Goal: Task Accomplishment & Management: Manage account settings

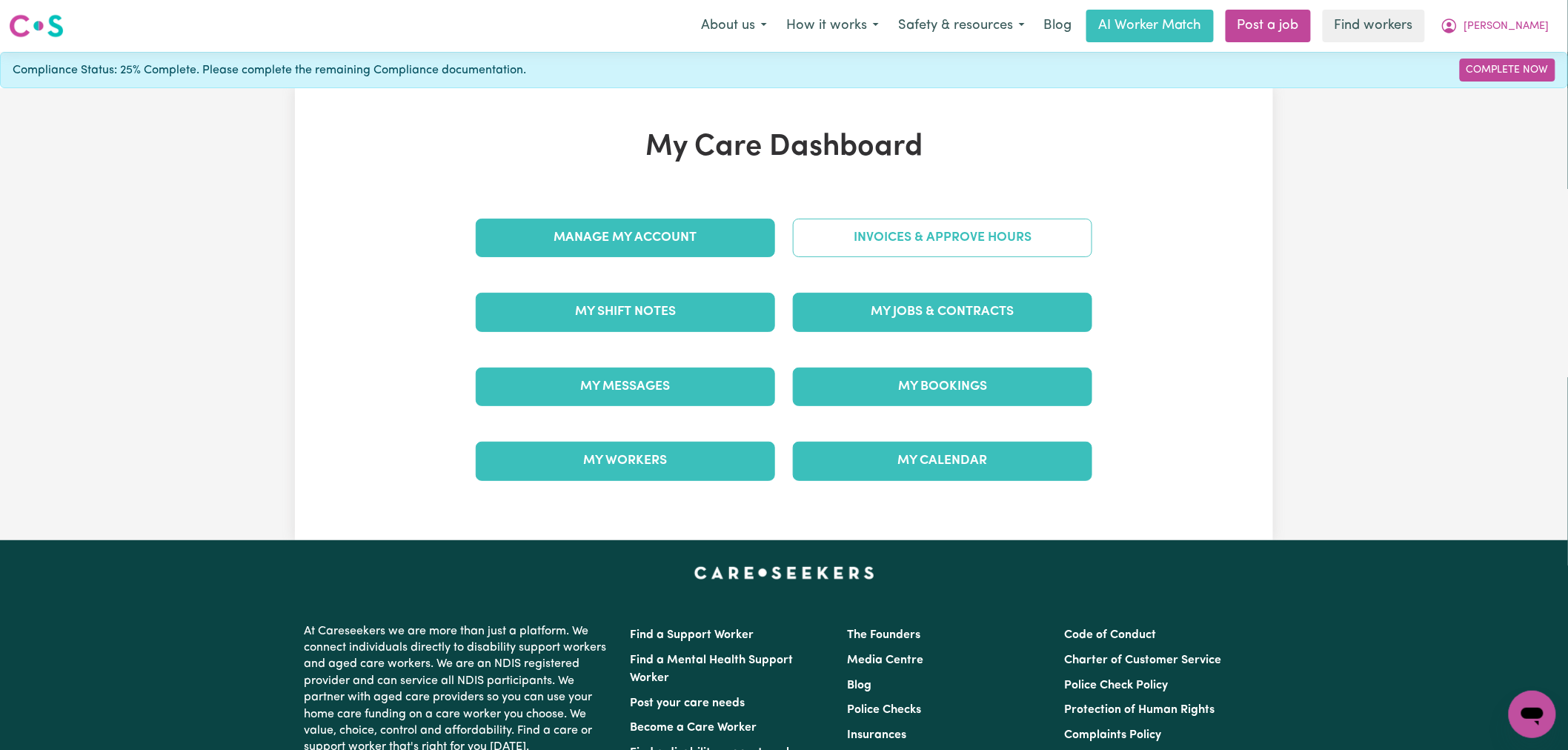
click at [878, 243] on link "Invoices & Approve Hours" at bounding box center [943, 238] width 299 height 39
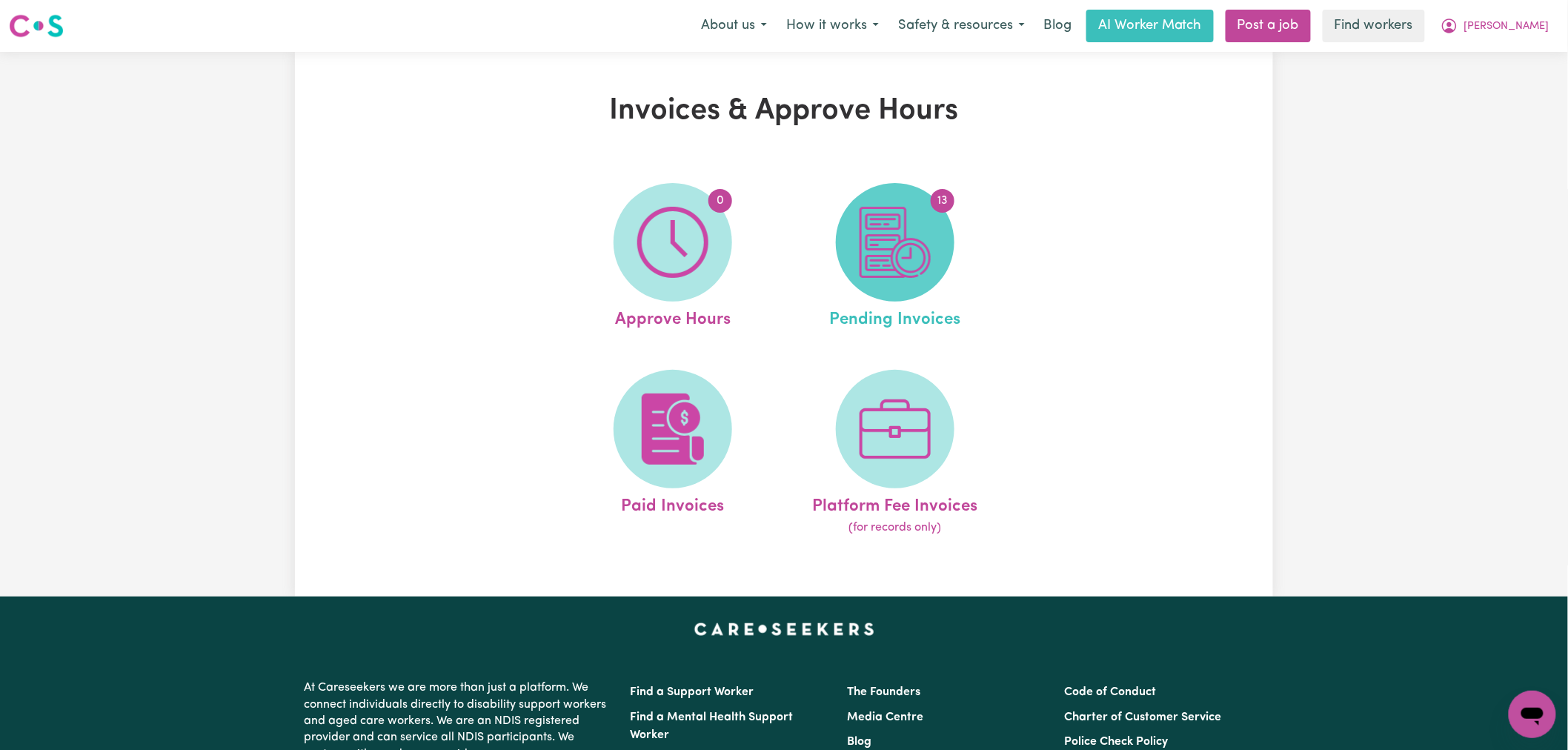
click at [879, 242] on img at bounding box center [896, 243] width 71 height 71
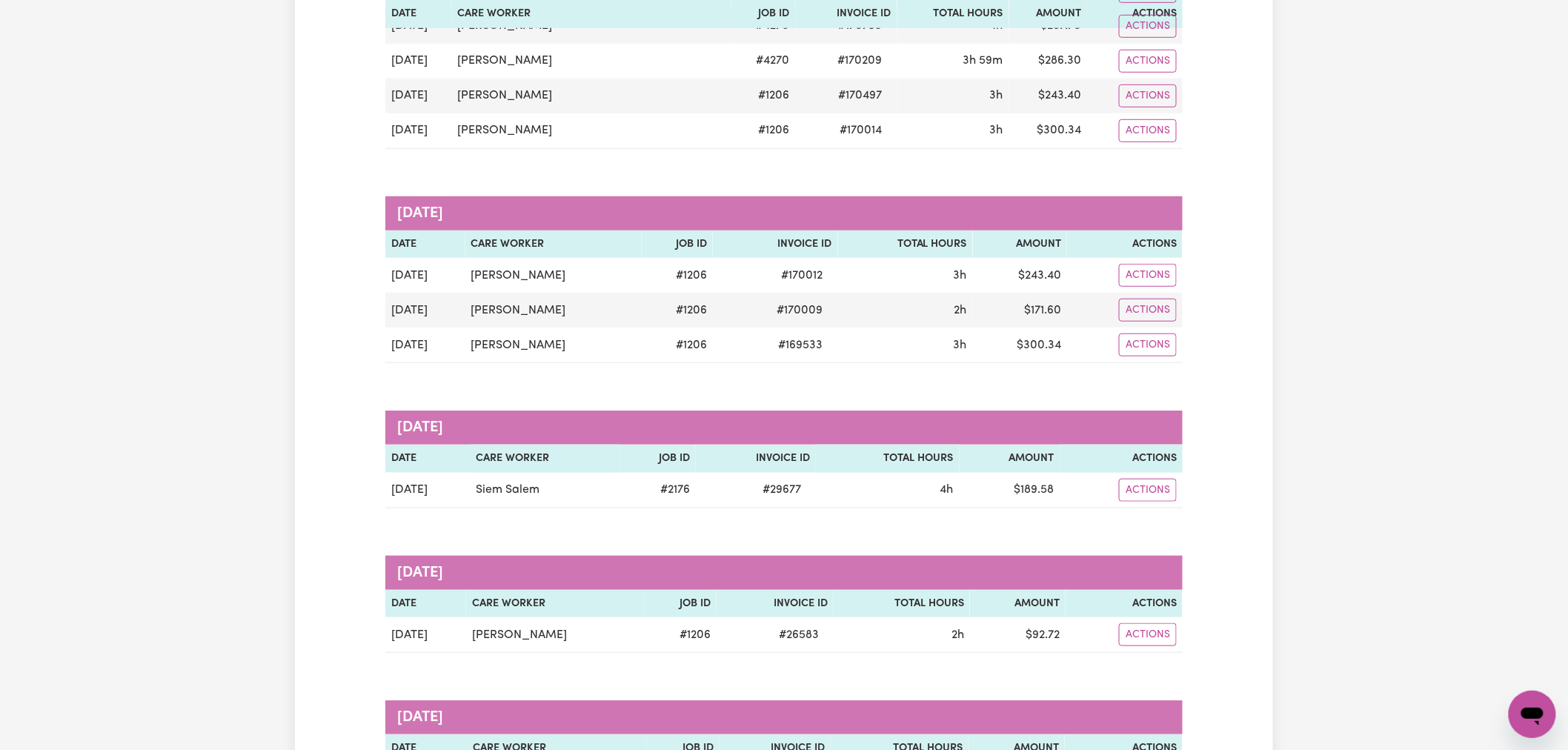
scroll to position [329, 0]
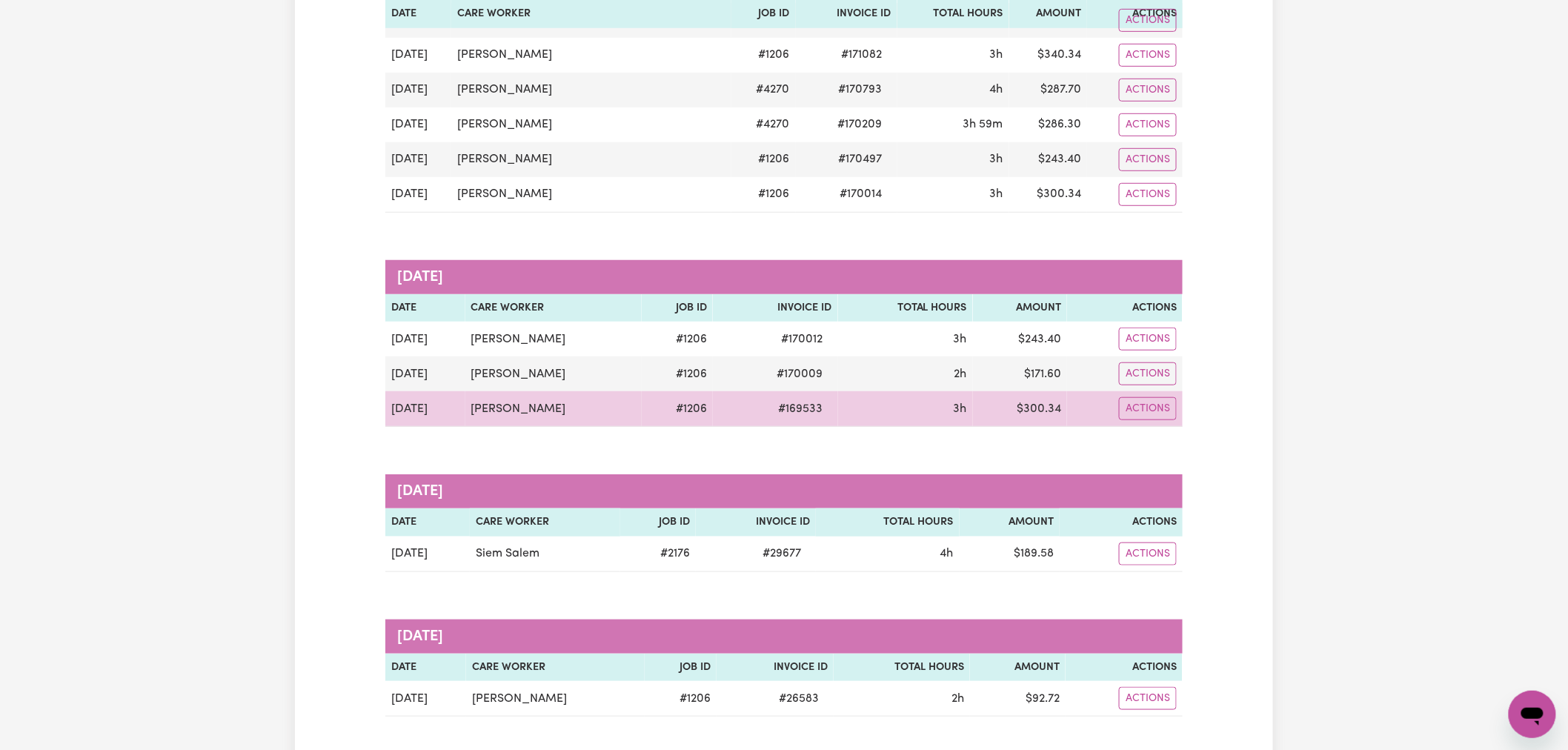
click at [470, 409] on td "[PERSON_NAME]" at bounding box center [553, 410] width 176 height 36
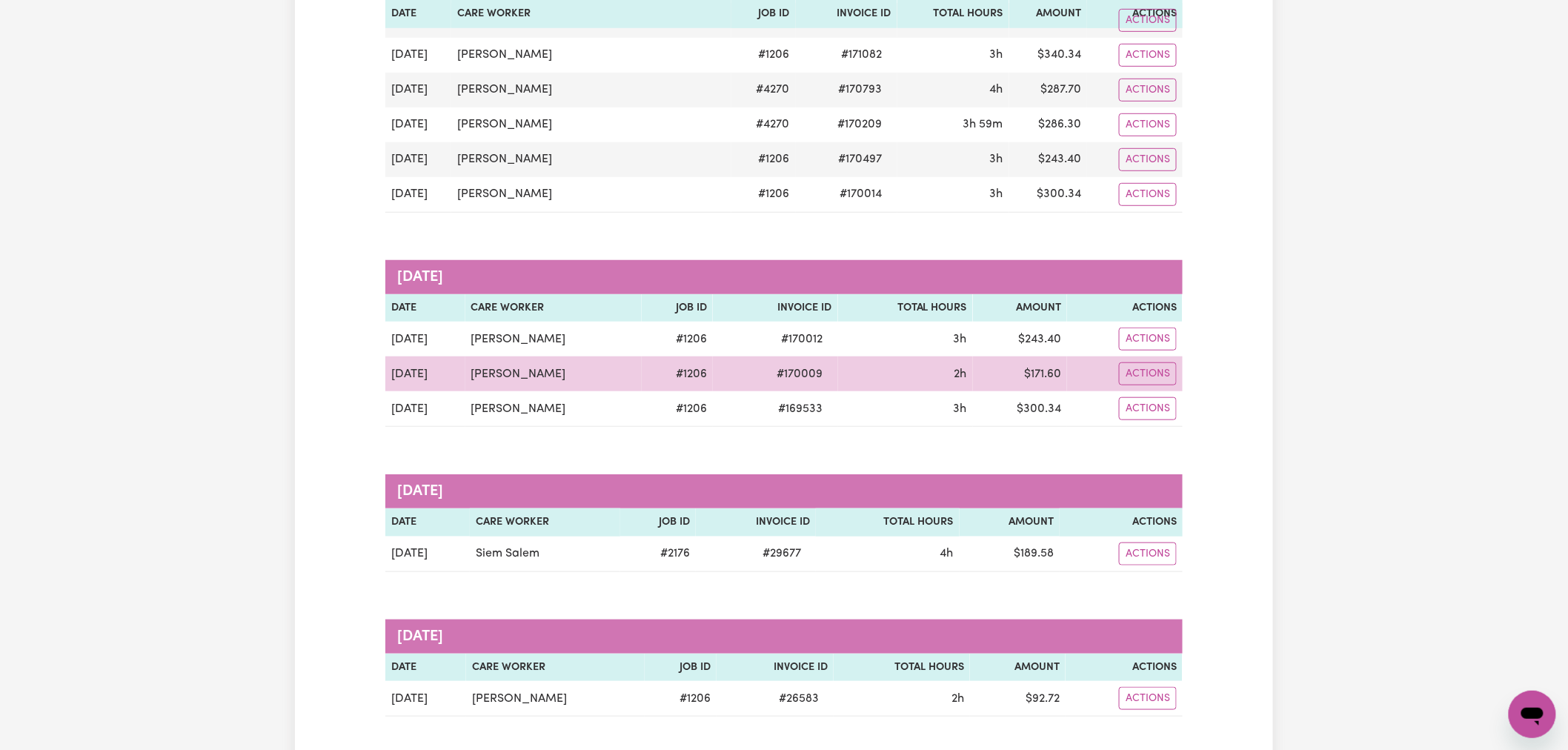
click at [480, 372] on td "[PERSON_NAME]" at bounding box center [553, 374] width 176 height 35
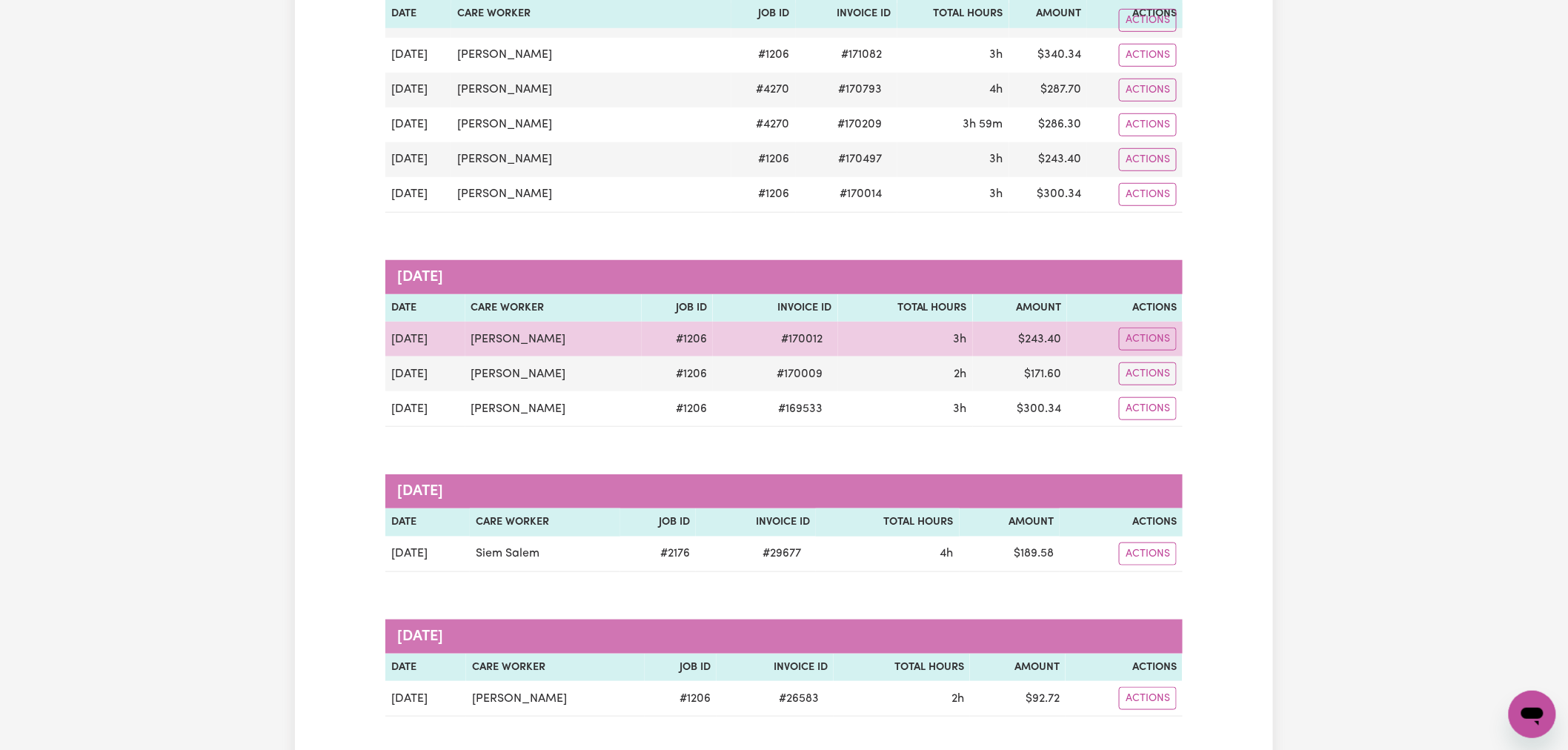
drag, startPoint x: 500, startPoint y: 344, endPoint x: 546, endPoint y: 157, distance: 192.6
click at [501, 344] on td "[PERSON_NAME]" at bounding box center [553, 339] width 176 height 35
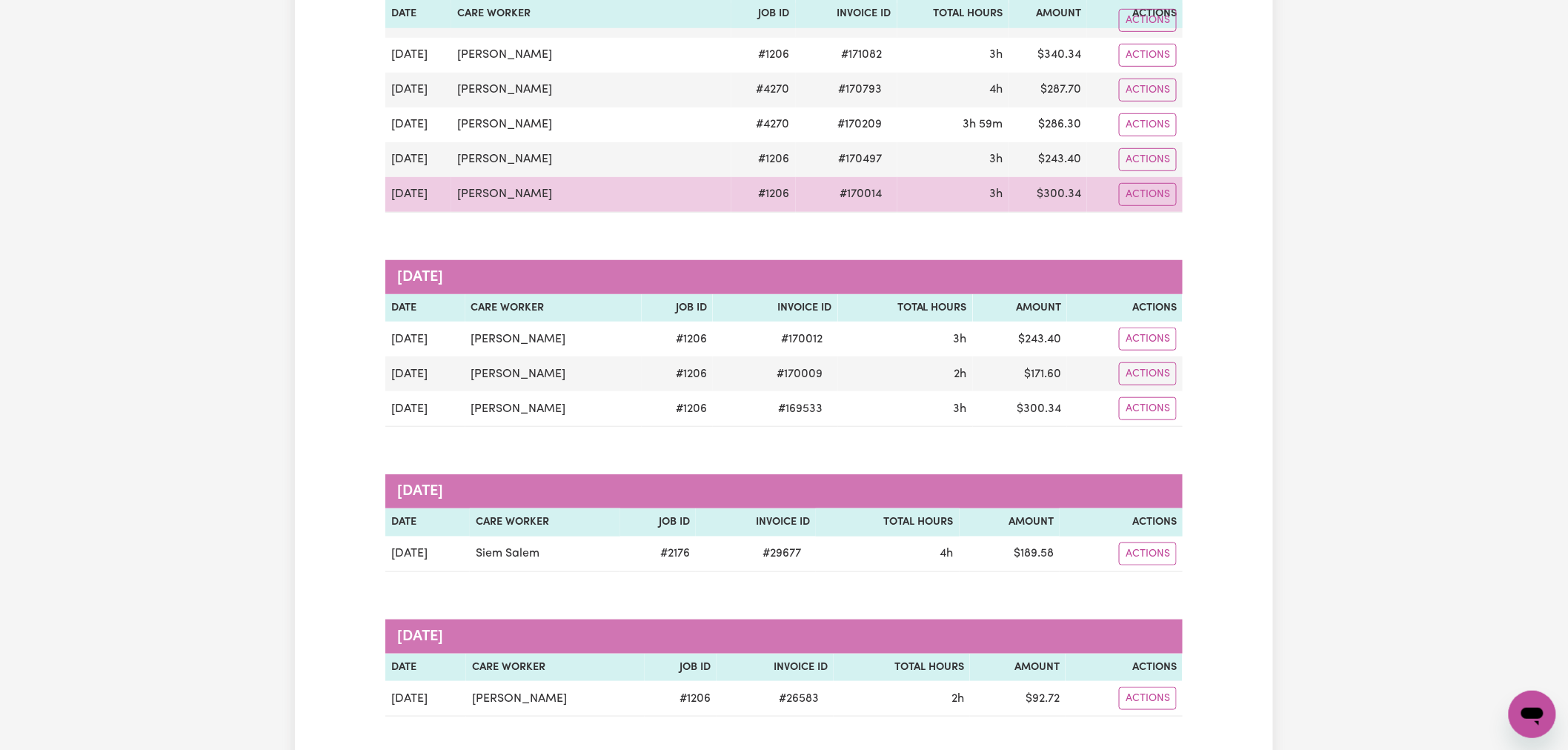
click at [517, 193] on td "[PERSON_NAME]" at bounding box center [591, 195] width 280 height 36
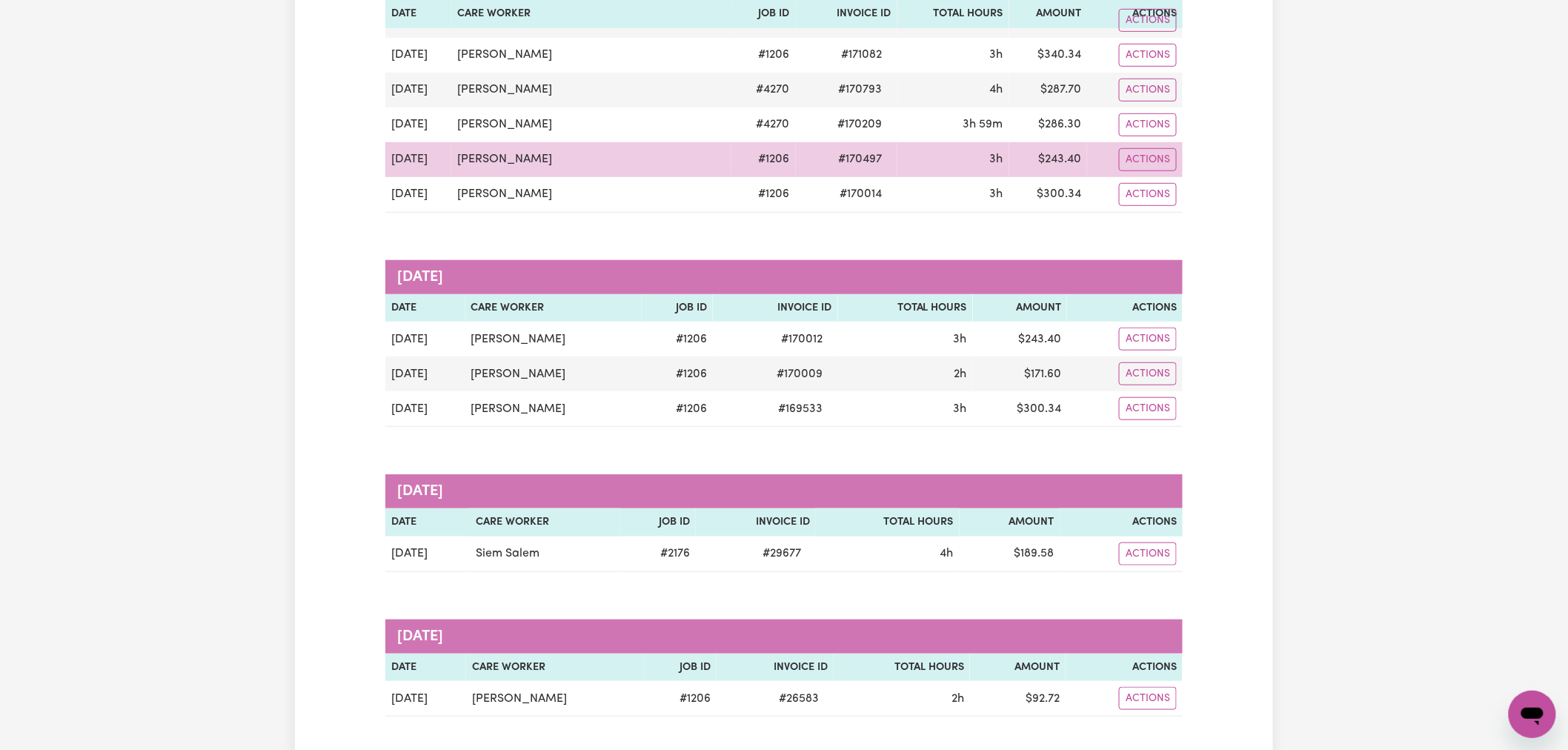
click at [514, 149] on td "[PERSON_NAME]" at bounding box center [591, 159] width 280 height 35
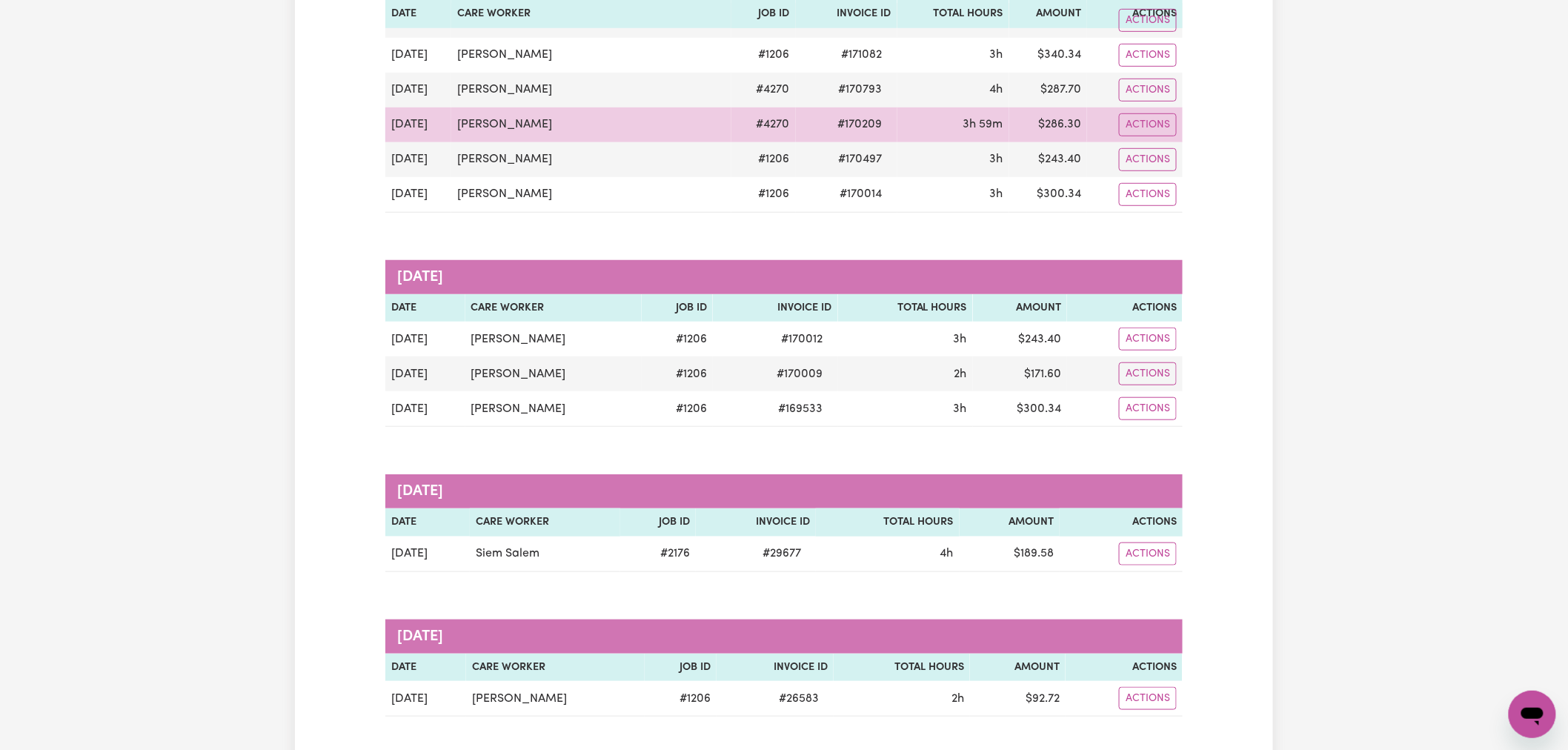
click at [515, 123] on td "[PERSON_NAME]" at bounding box center [591, 125] width 280 height 35
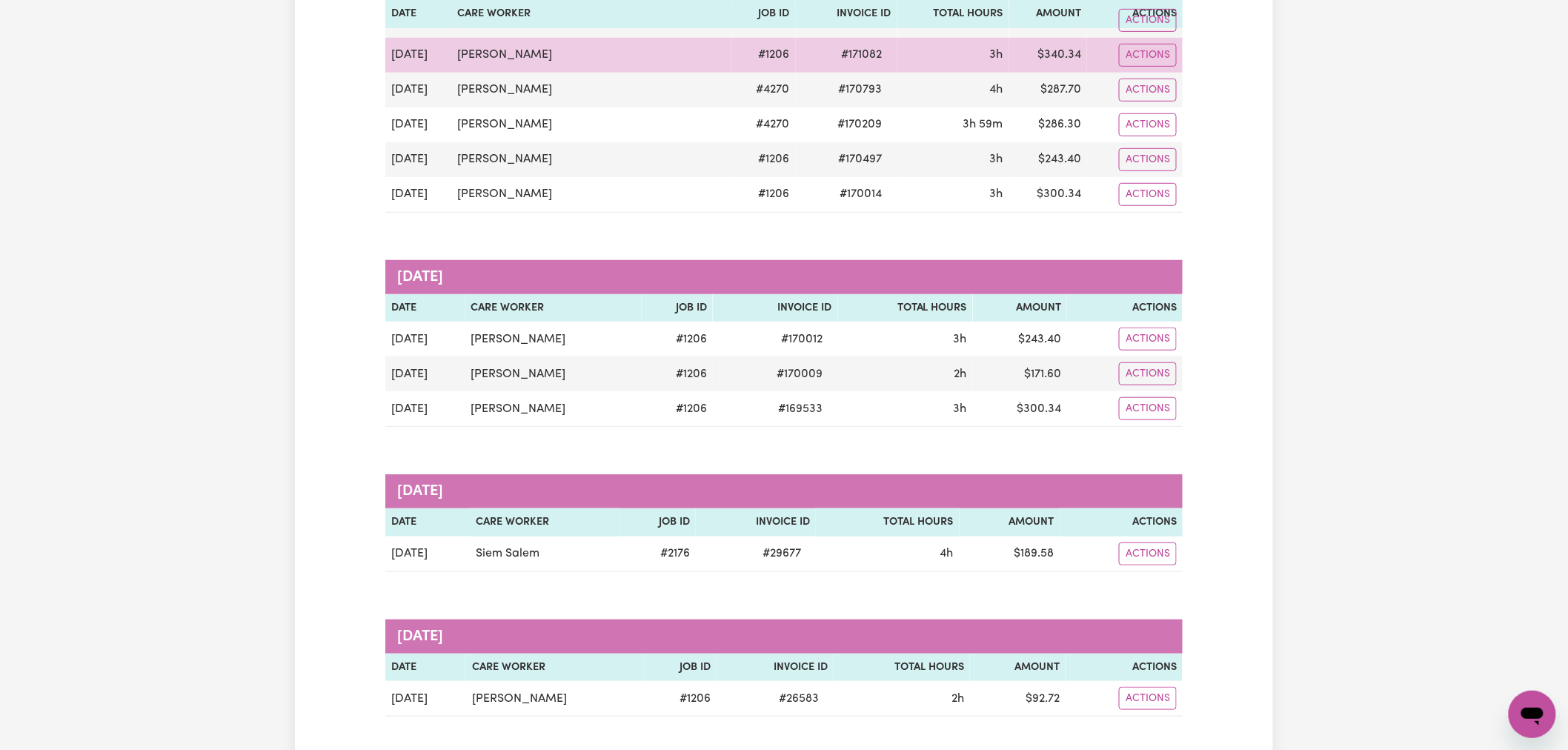
drag, startPoint x: 520, startPoint y: 92, endPoint x: 532, endPoint y: 53, distance: 40.8
click at [521, 92] on td "[PERSON_NAME]" at bounding box center [591, 90] width 280 height 35
click at [532, 50] on td "[PERSON_NAME]" at bounding box center [591, 55] width 280 height 35
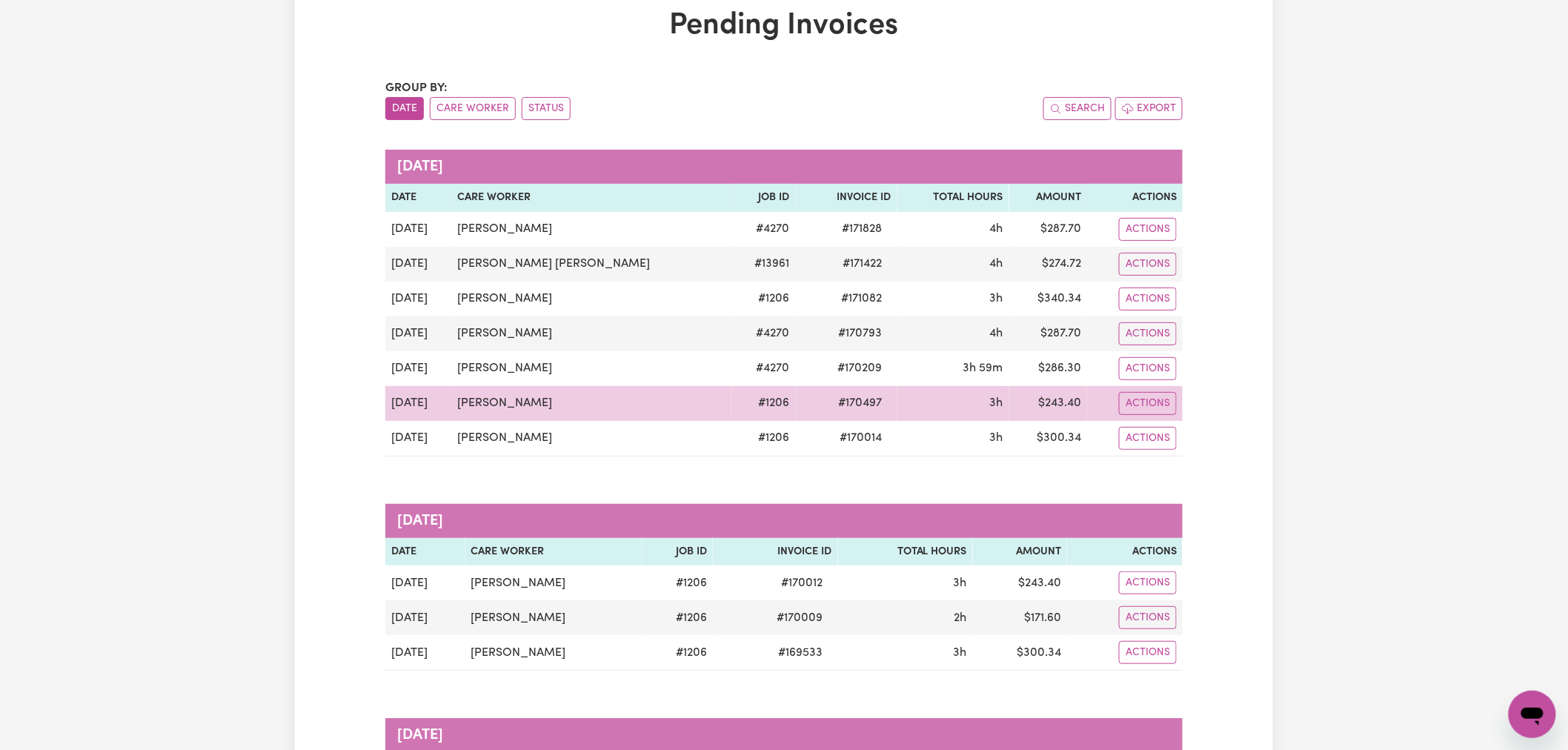
scroll to position [82, 0]
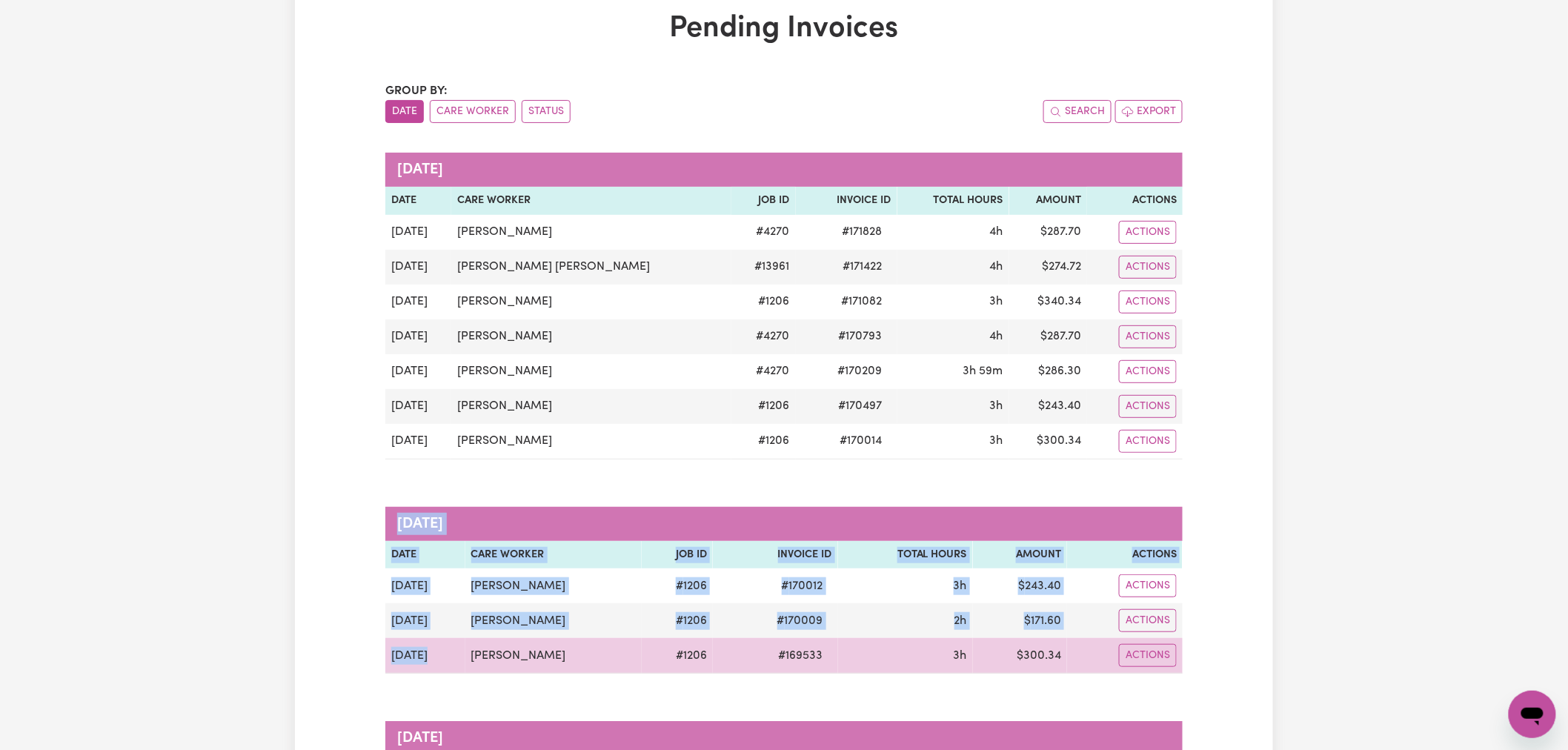
drag, startPoint x: 382, startPoint y: 652, endPoint x: 421, endPoint y: 499, distance: 157.9
click at [431, 652] on div "Pending Invoices Group by: Date Care Worker Status Search Export [DATE] Date Ca…" at bounding box center [783, 607] width 815 height 1191
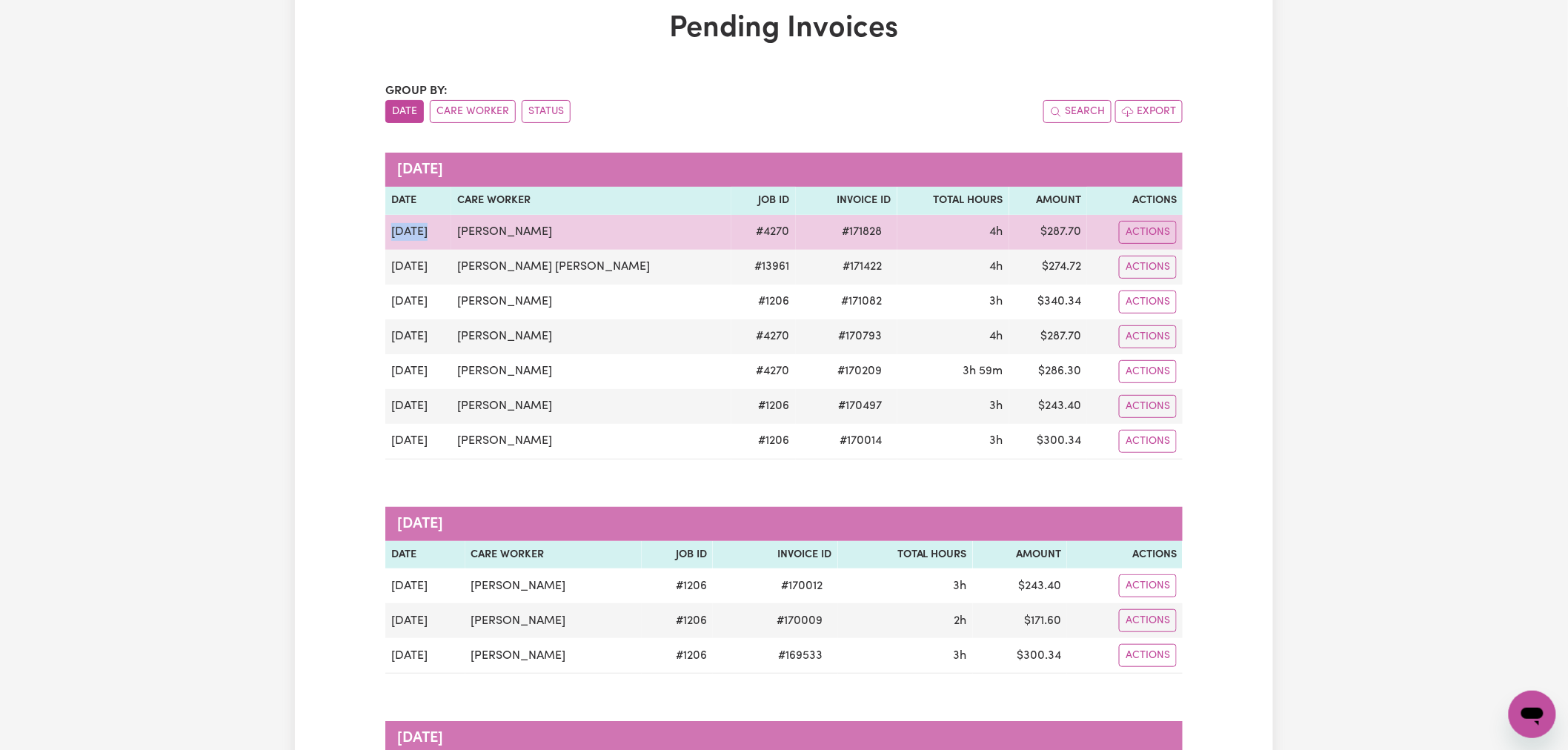
drag, startPoint x: 385, startPoint y: 226, endPoint x: 430, endPoint y: 231, distance: 45.3
click at [430, 231] on td "[DATE]" at bounding box center [418, 232] width 66 height 35
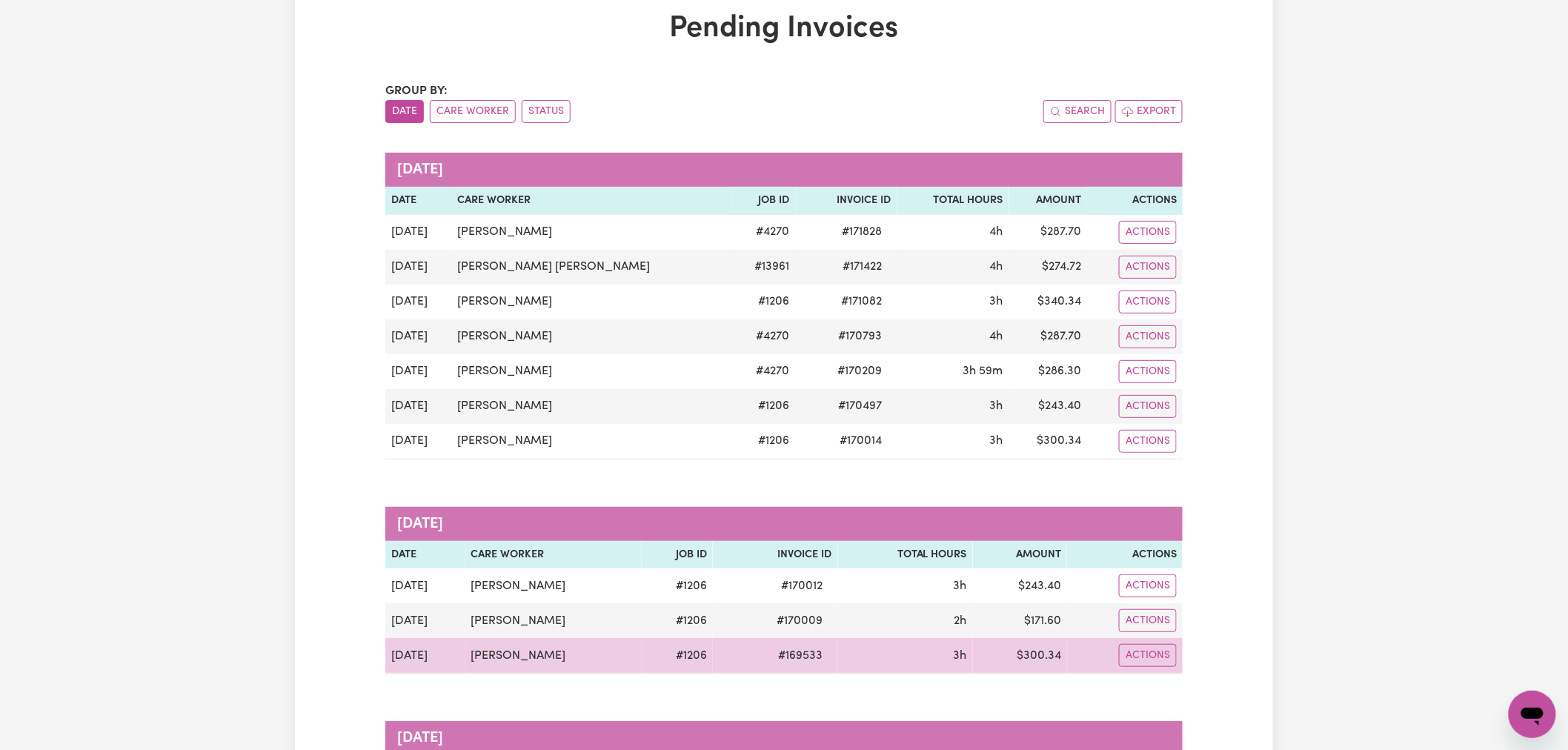
click at [433, 660] on td "[DATE]" at bounding box center [425, 656] width 80 height 36
drag, startPoint x: 820, startPoint y: 656, endPoint x: 776, endPoint y: 658, distance: 44.0
click at [776, 658] on tr "[DATE] [PERSON_NAME] # 1206 # 169533 3h $ 300.34 Actions" at bounding box center [784, 656] width 797 height 36
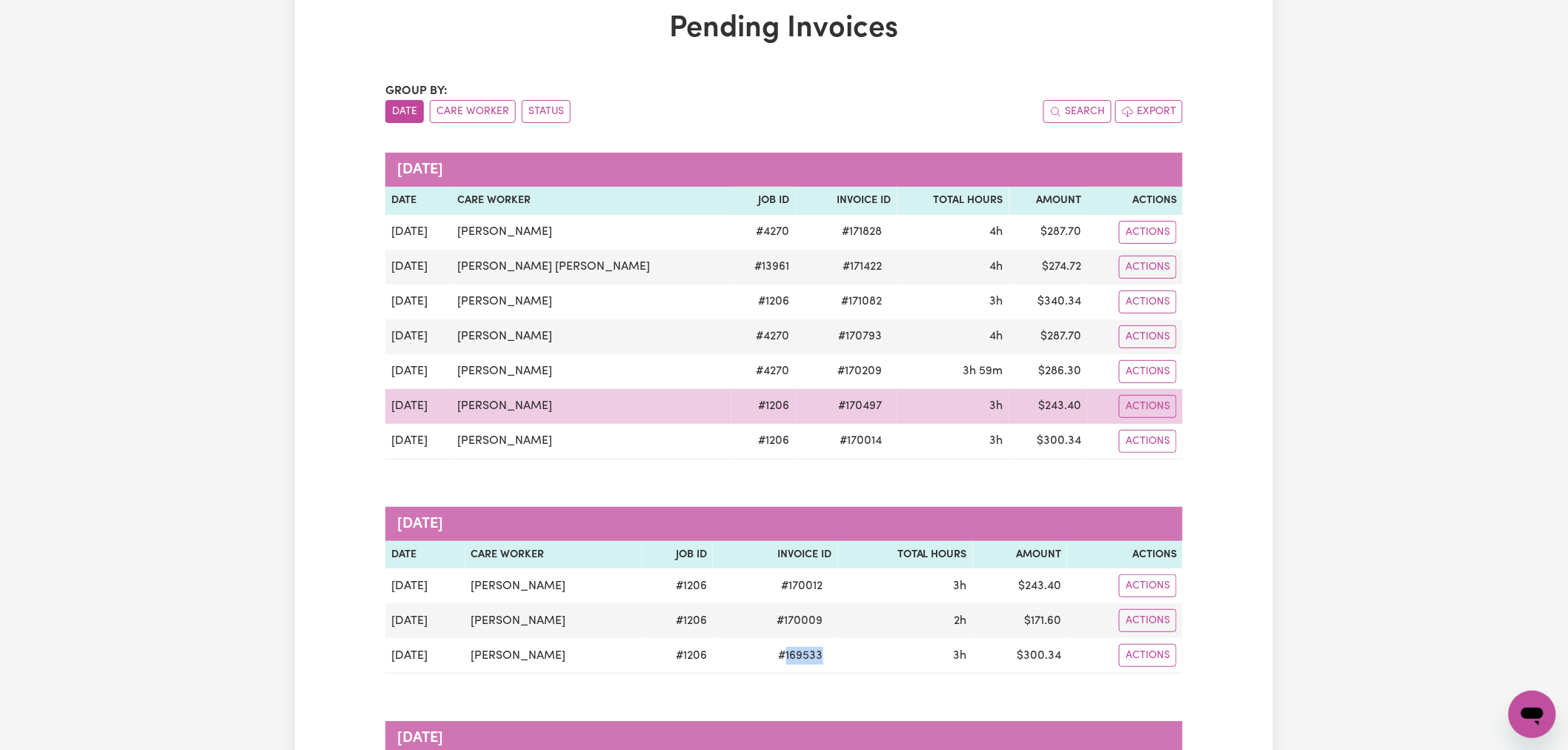
copy span "169533"
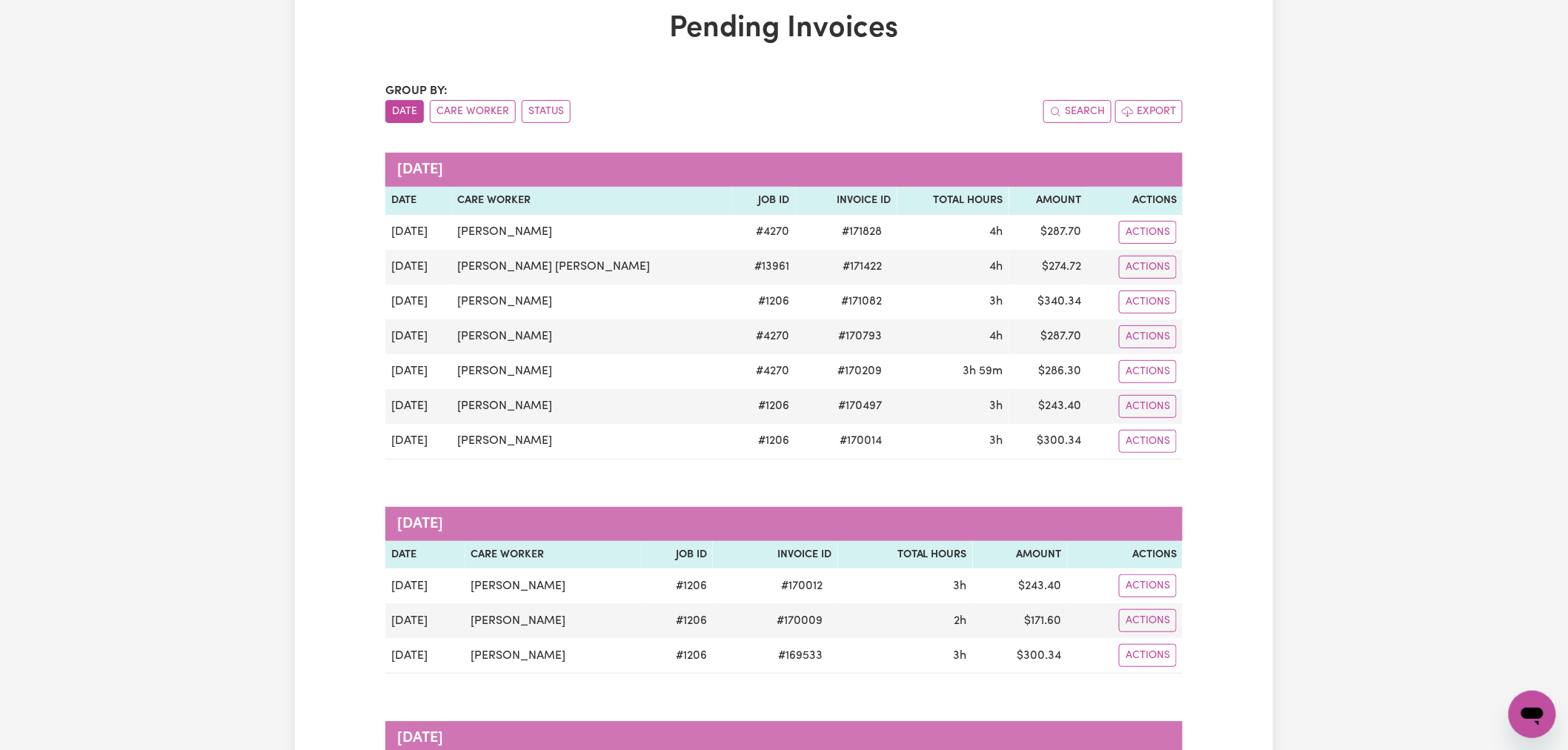
click at [782, 679] on div "Group by: Date Care Worker Status Search Export [DATE] Date Care Worker Job ID …" at bounding box center [784, 642] width 797 height 1120
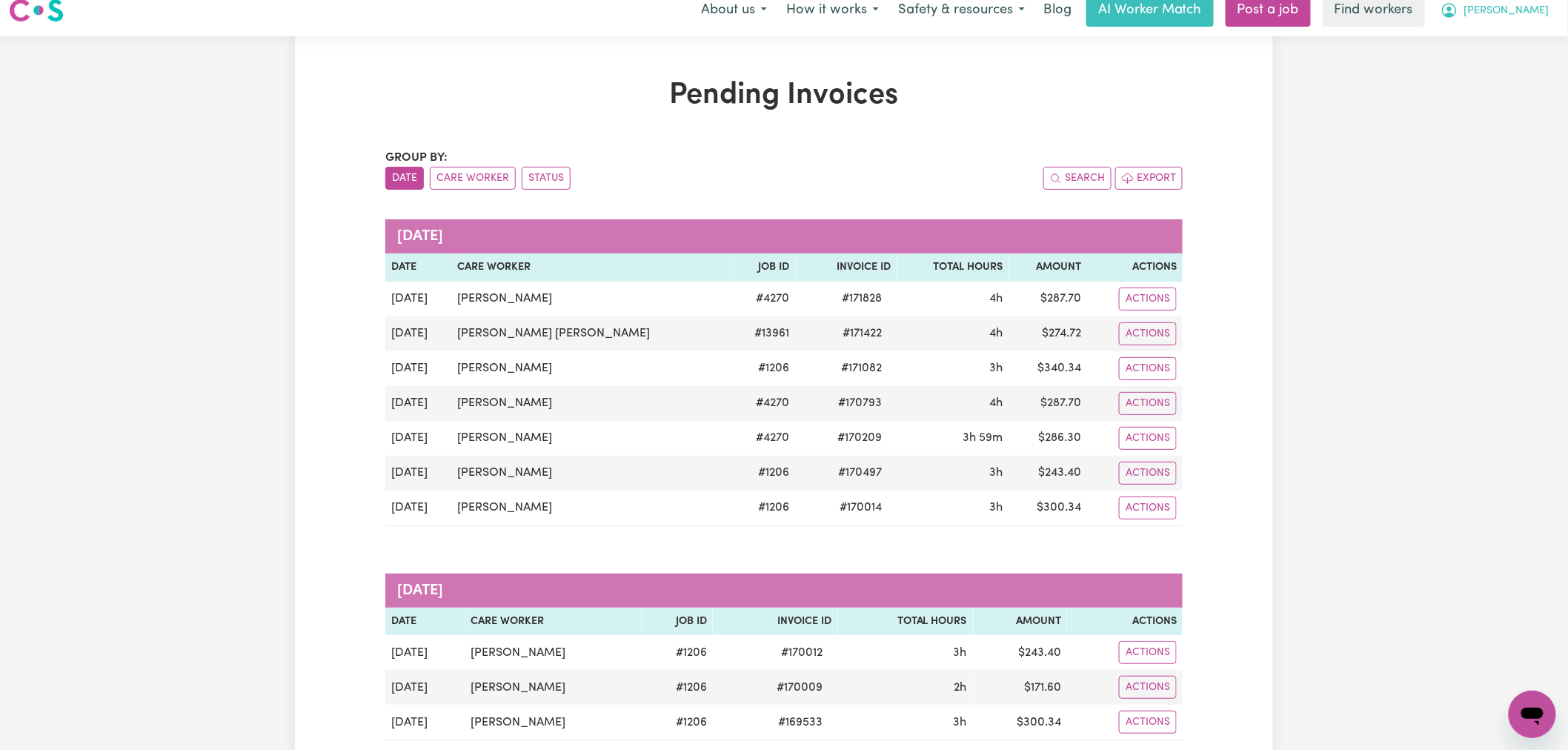
scroll to position [0, 0]
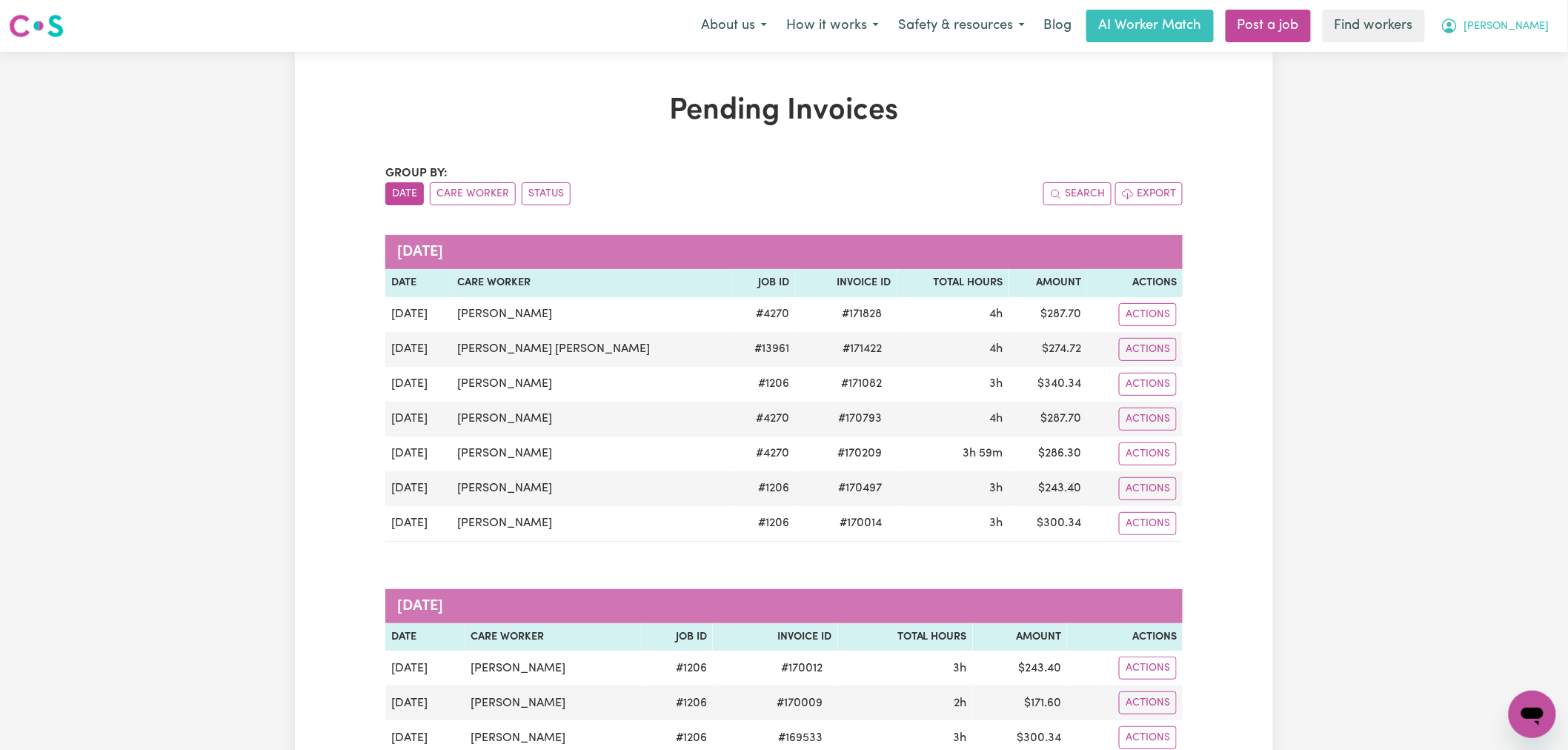
click at [1519, 27] on span "[PERSON_NAME]" at bounding box center [1507, 26] width 85 height 16
click at [1520, 55] on link "My Dashboard" at bounding box center [1500, 57] width 117 height 28
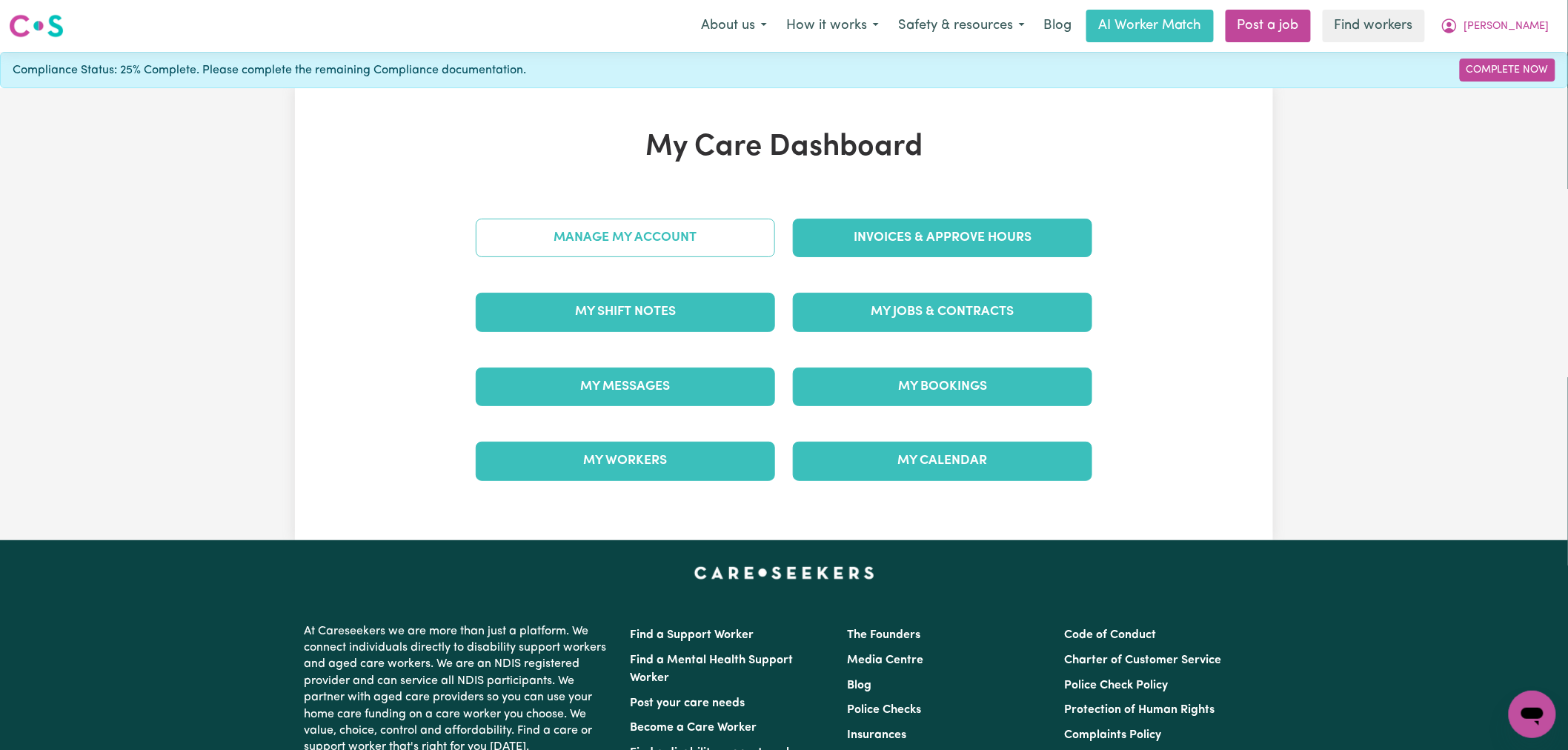
click at [688, 216] on div "Manage My Account" at bounding box center [625, 238] width 317 height 74
click at [685, 252] on link "Manage My Account" at bounding box center [626, 238] width 299 height 39
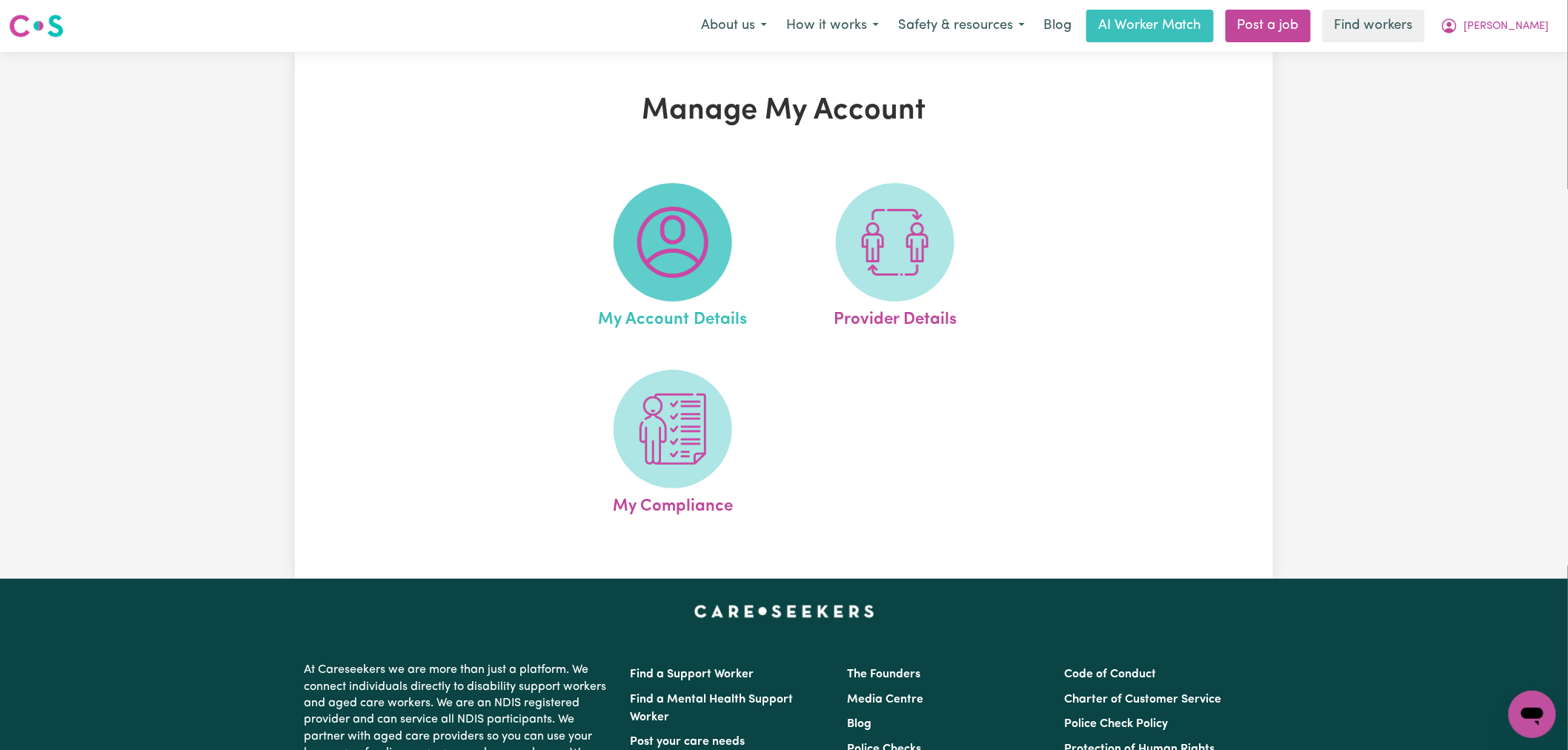
click at [654, 254] on img at bounding box center [673, 243] width 71 height 71
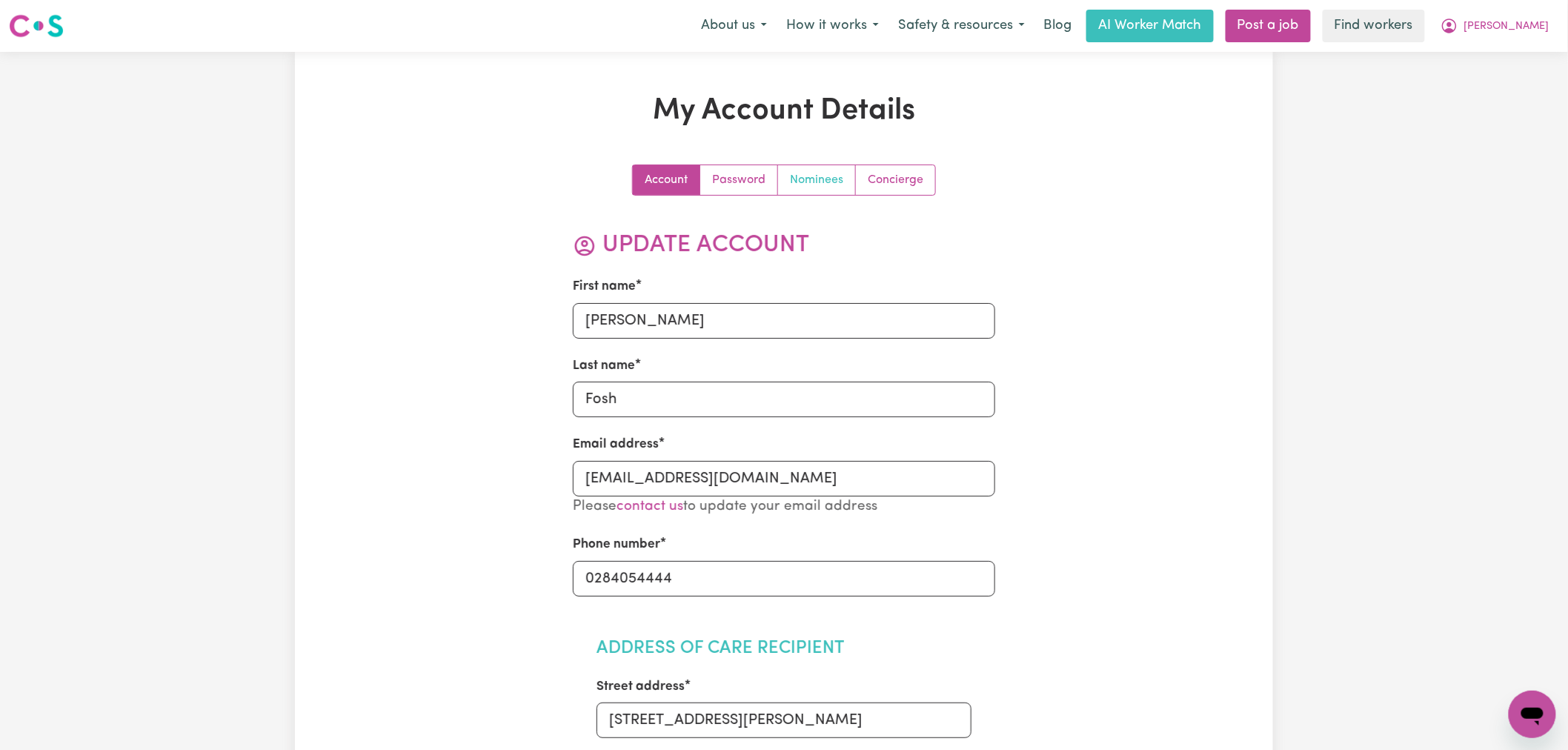
click at [824, 187] on link "Nominees" at bounding box center [817, 180] width 78 height 29
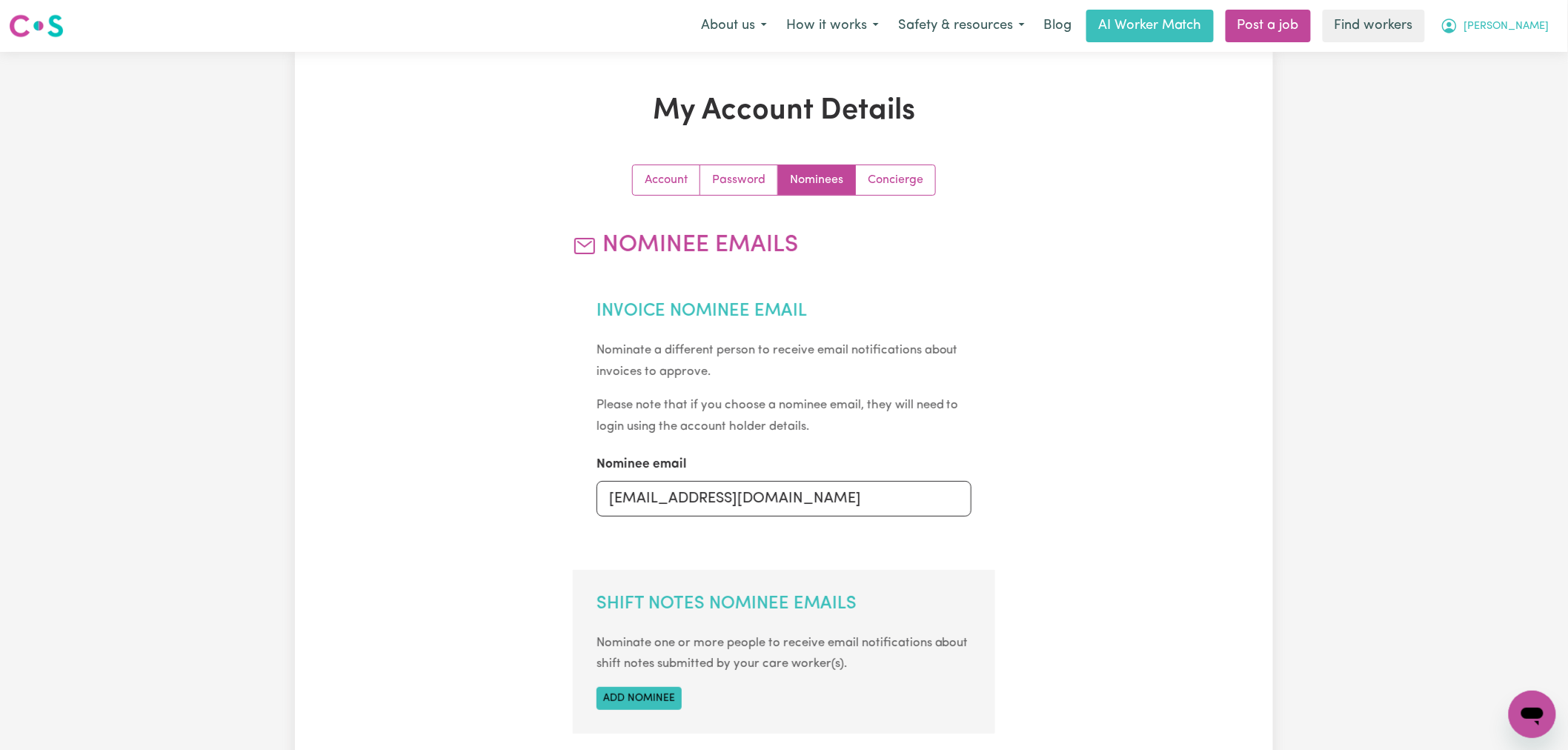
click at [1507, 26] on span "[PERSON_NAME]" at bounding box center [1507, 26] width 85 height 16
click at [1503, 52] on link "My Dashboard" at bounding box center [1500, 57] width 117 height 28
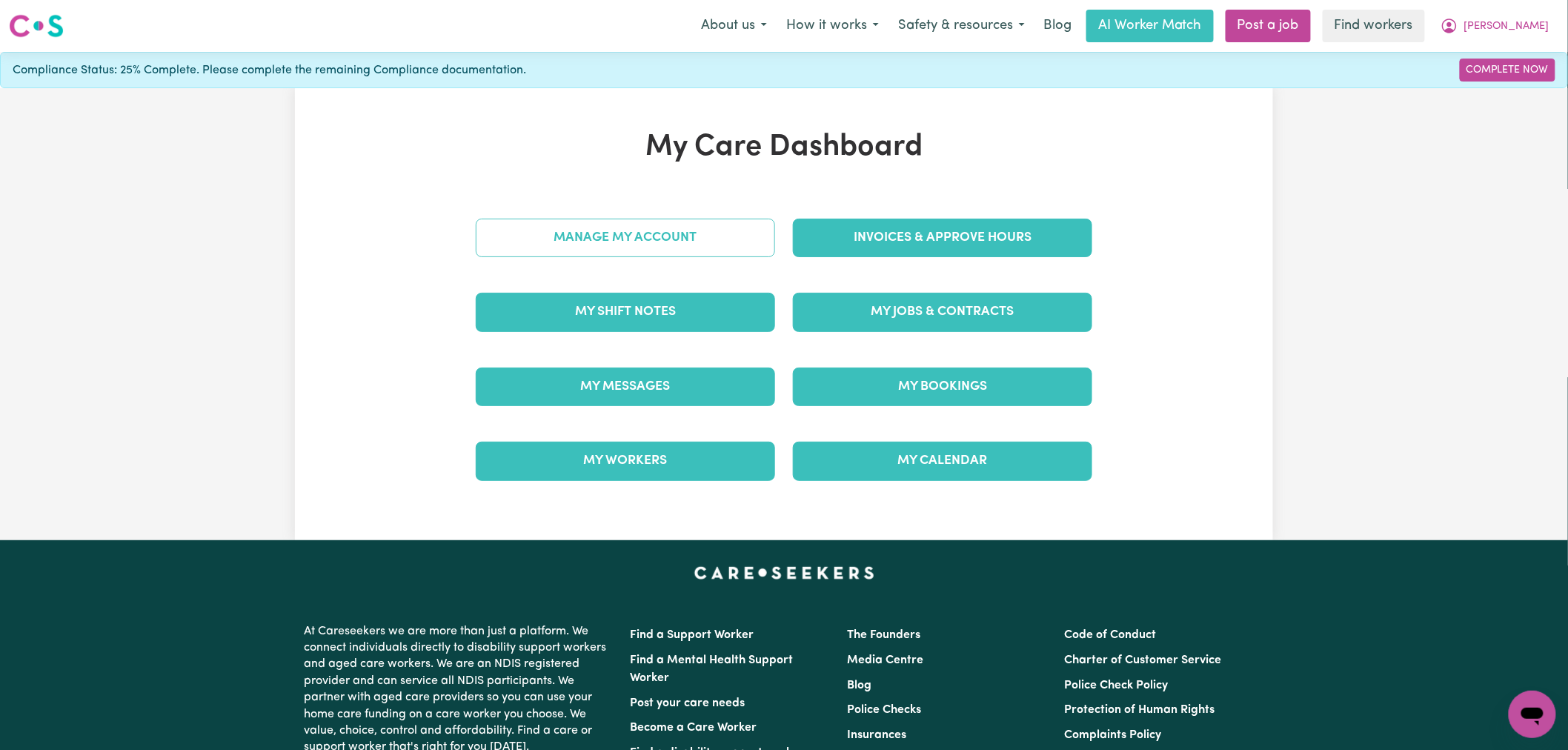
click at [688, 232] on link "Manage My Account" at bounding box center [626, 238] width 299 height 39
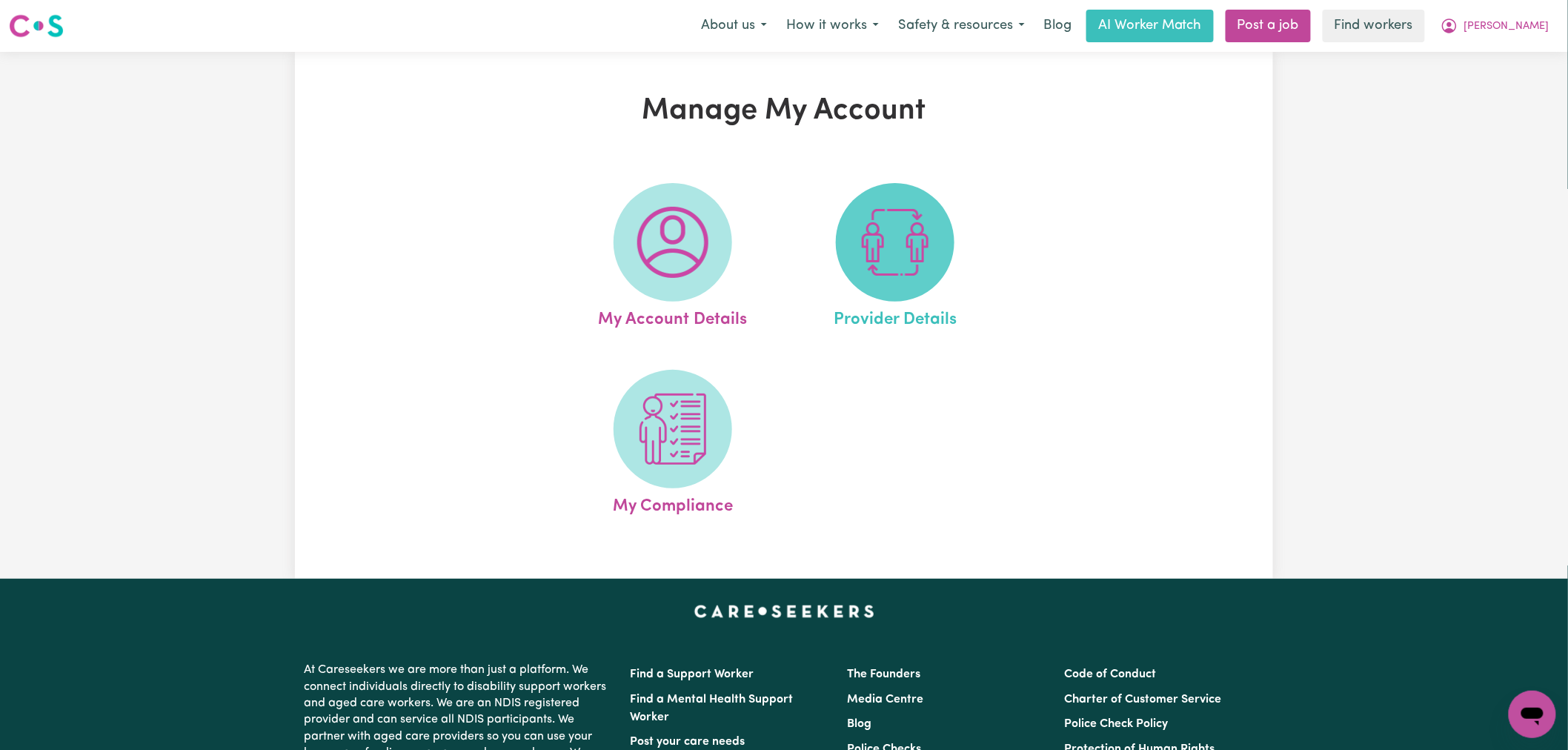
click at [851, 243] on span at bounding box center [895, 242] width 119 height 119
select select "NDIS_FUNDING_SELF_MANAGED"
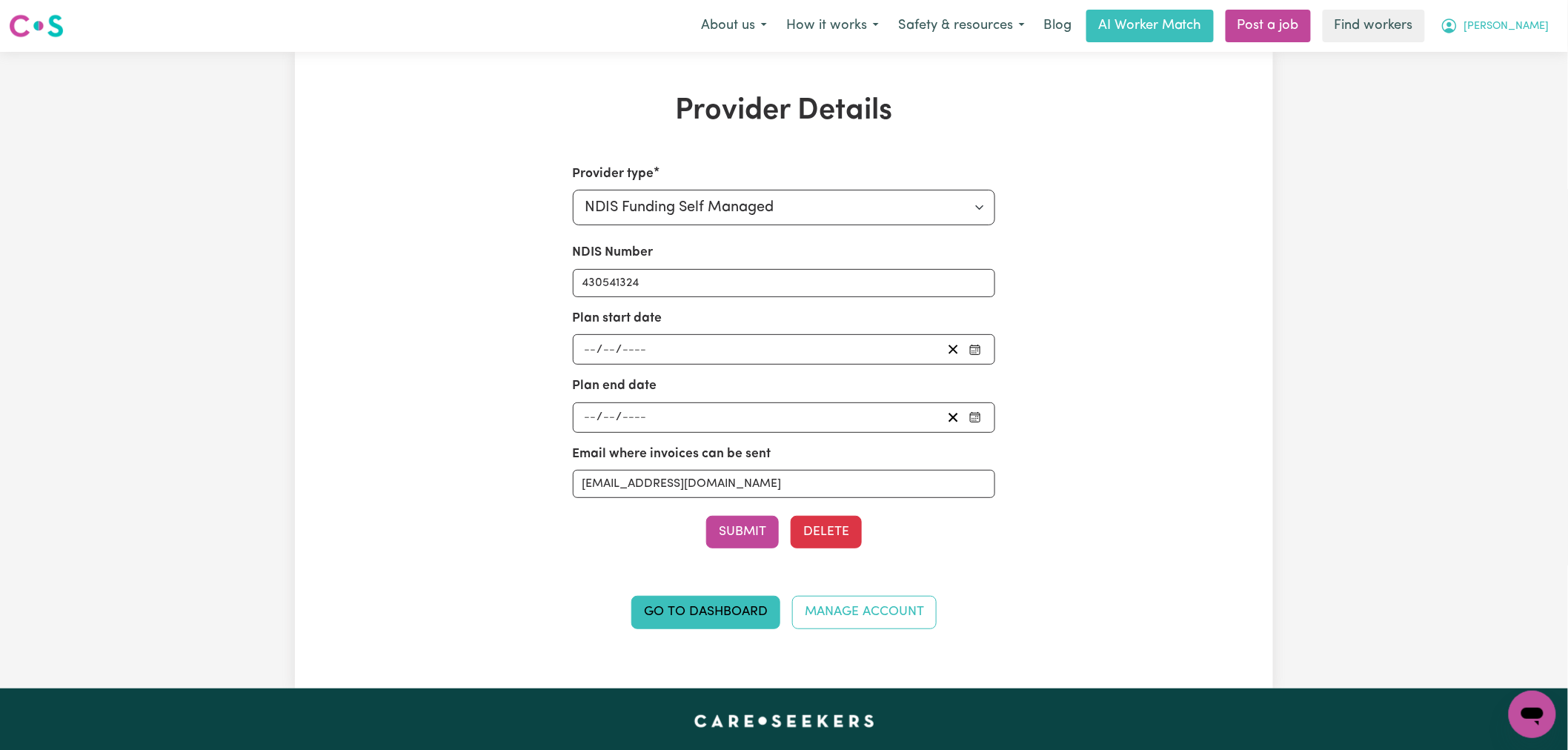
click at [1509, 33] on span "[PERSON_NAME]" at bounding box center [1507, 26] width 85 height 16
click at [1498, 83] on link "Logout" at bounding box center [1500, 85] width 117 height 28
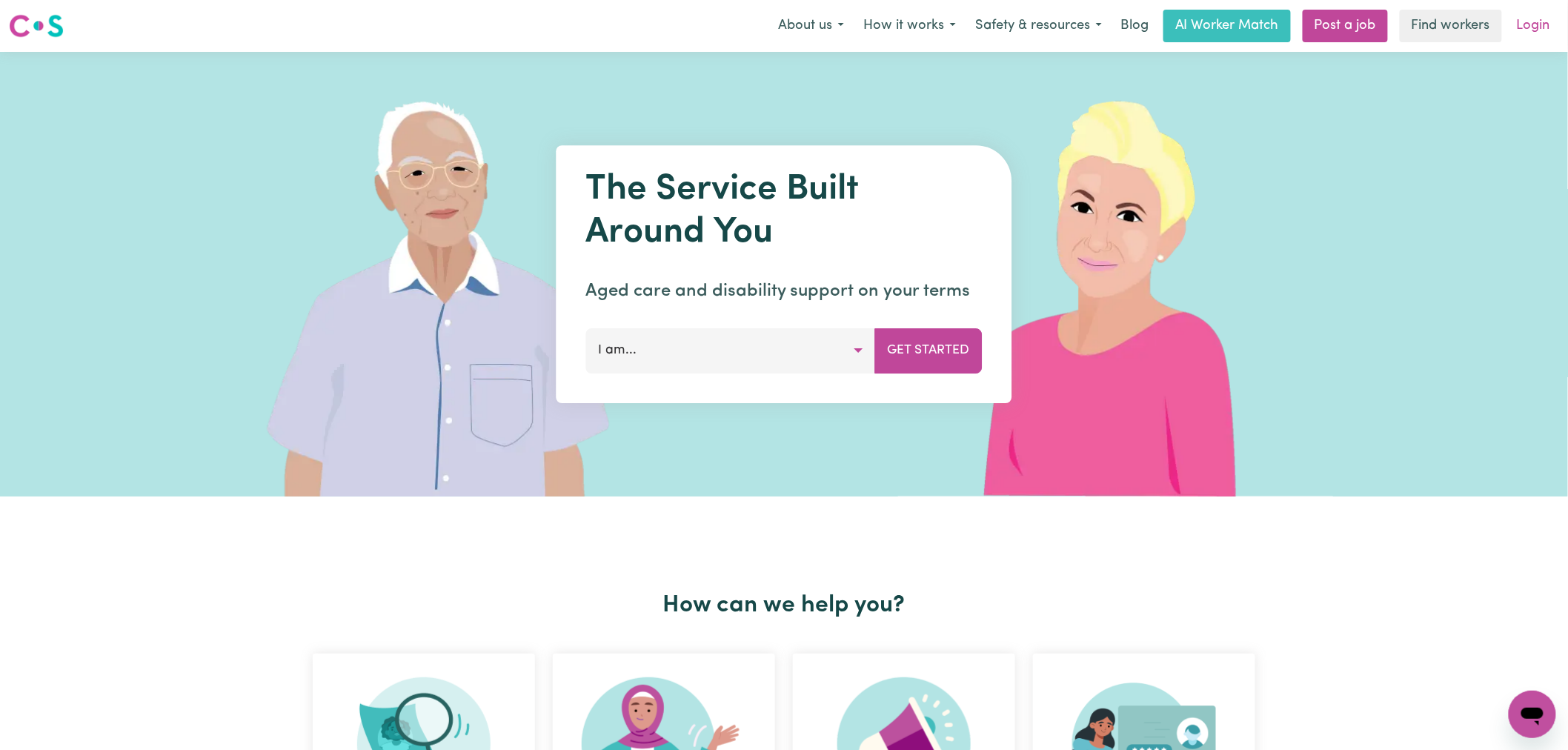
click at [1534, 29] on link "Login" at bounding box center [1534, 26] width 51 height 33
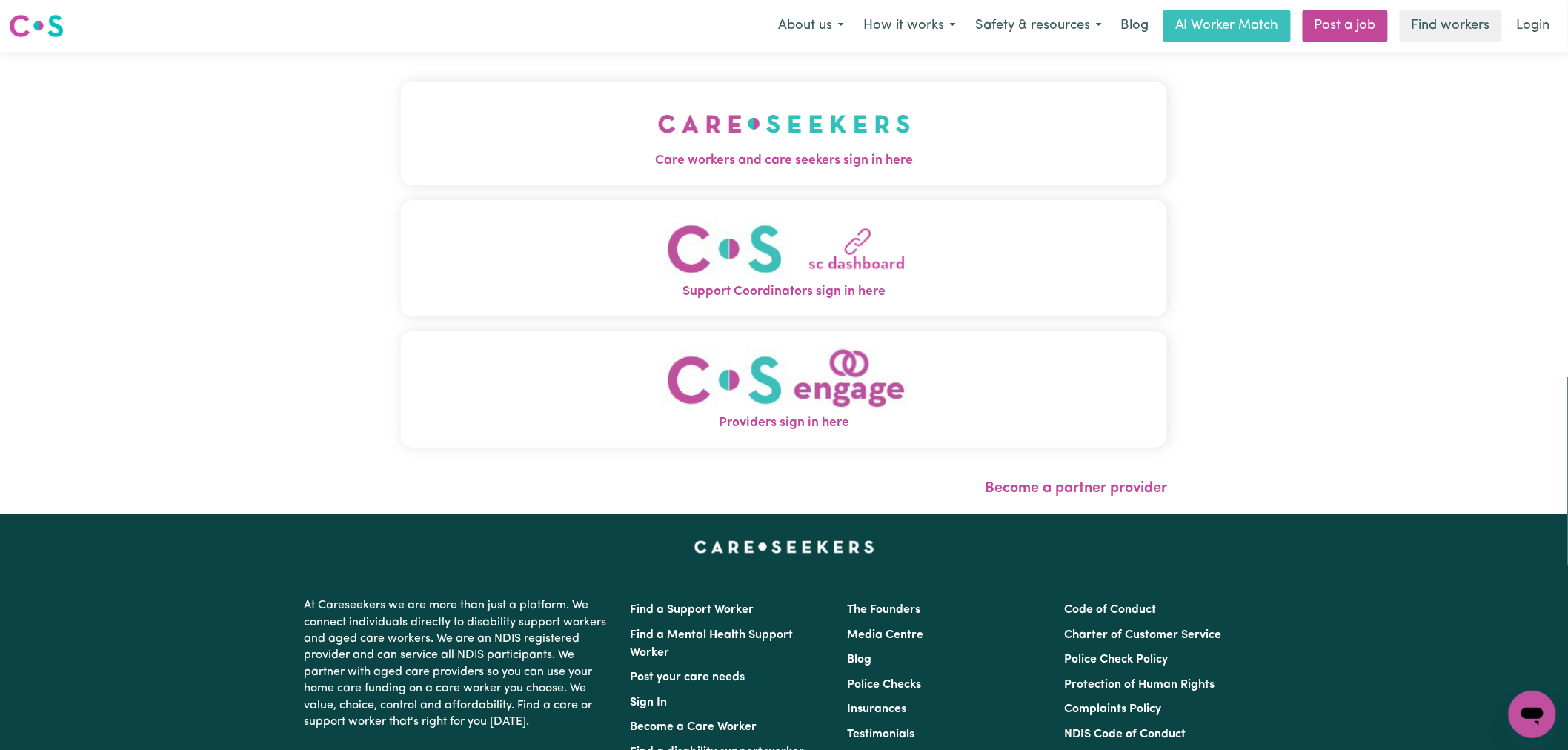
click at [676, 128] on button "Care workers and care seekers sign in here" at bounding box center [784, 133] width 766 height 104
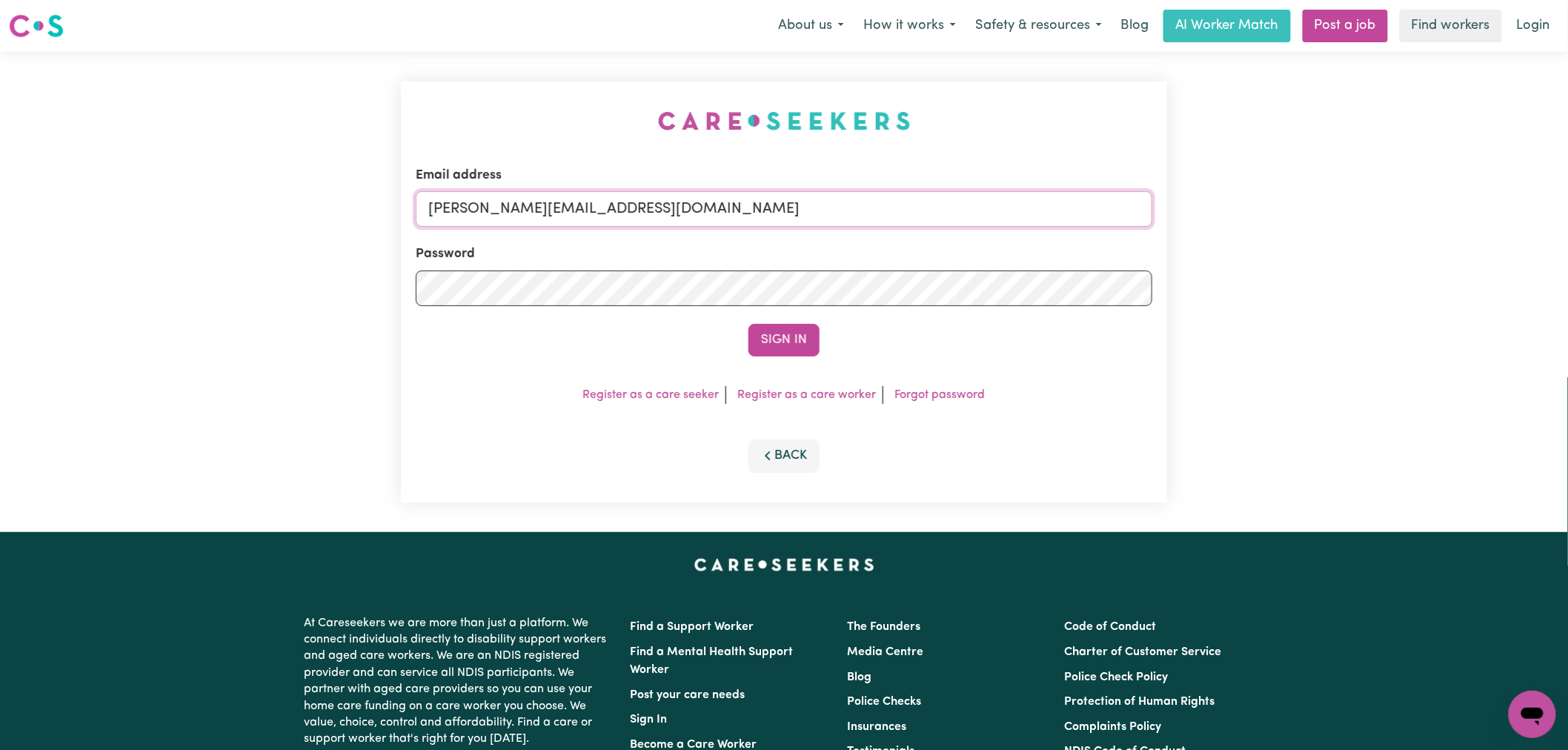
click at [725, 212] on input "[PERSON_NAME][EMAIL_ADDRESS][DOMAIN_NAME]" at bounding box center [784, 209] width 737 height 36
drag, startPoint x: 690, startPoint y: 210, endPoint x: 506, endPoint y: 210, distance: 184.0
click at [506, 210] on input "superuser~ [EMAIL_ADDRESS][DOMAIN_NAME]" at bounding box center [784, 209] width 737 height 36
type input "[EMAIL_ADDRESS][DOMAIN_NAME]"
click at [748, 324] on button "Sign In" at bounding box center [784, 340] width 71 height 33
